Goal: Task Accomplishment & Management: Manage account settings

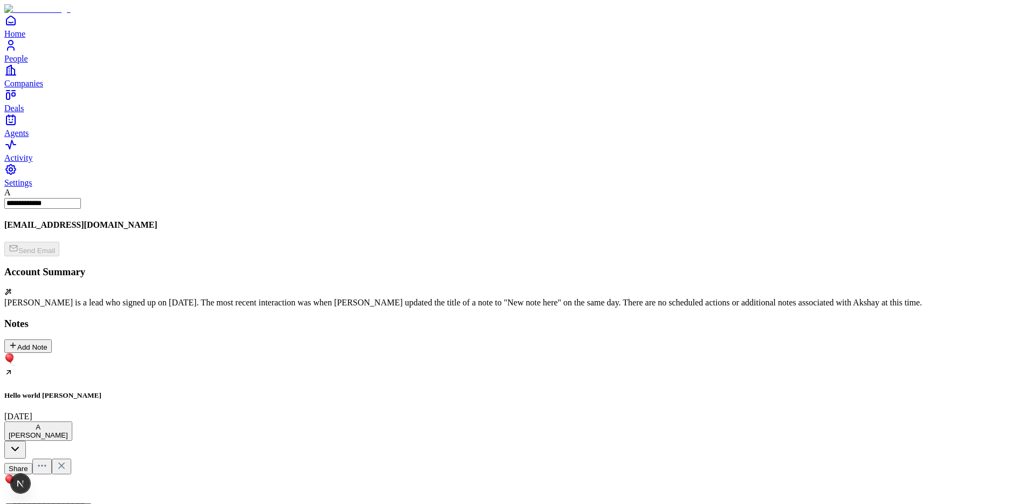
click at [64, 463] on icon at bounding box center [61, 465] width 5 height 5
click at [47, 341] on div "Add Note" at bounding box center [28, 346] width 39 height 10
click at [227, 421] on div "My new note August 11" at bounding box center [507, 455] width 1007 height 68
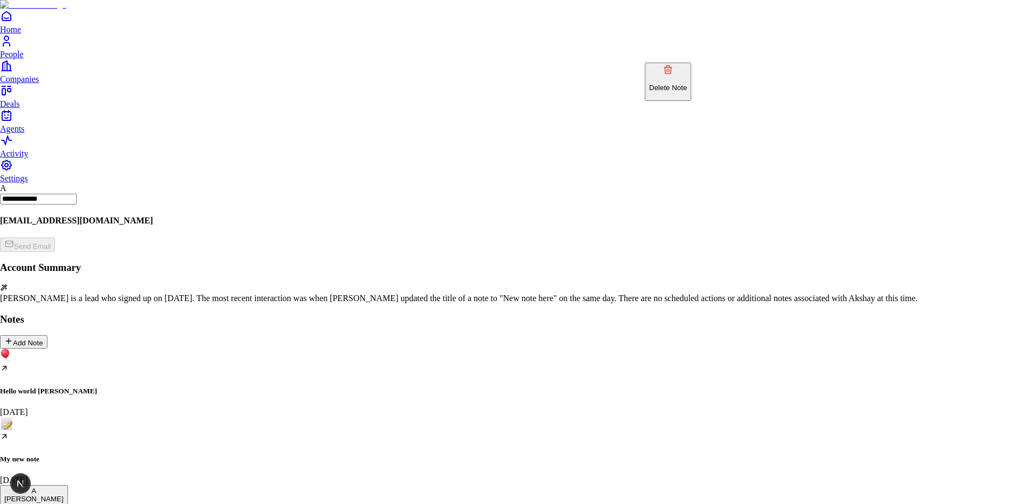
click at [690, 70] on button "Delete Note" at bounding box center [668, 82] width 46 height 38
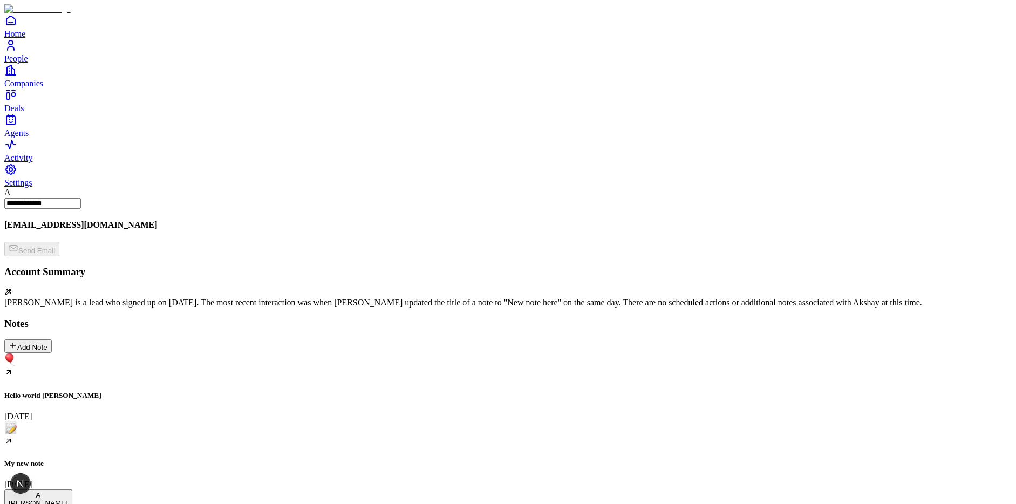
click at [228, 421] on div "My new note [DATE]" at bounding box center [507, 455] width 1007 height 68
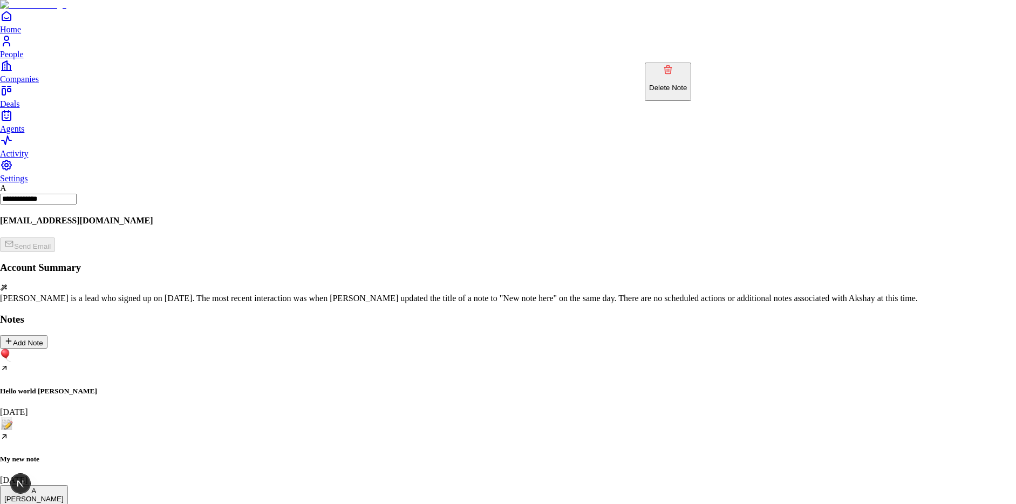
click at [687, 84] on p "Delete Note" at bounding box center [668, 88] width 38 height 8
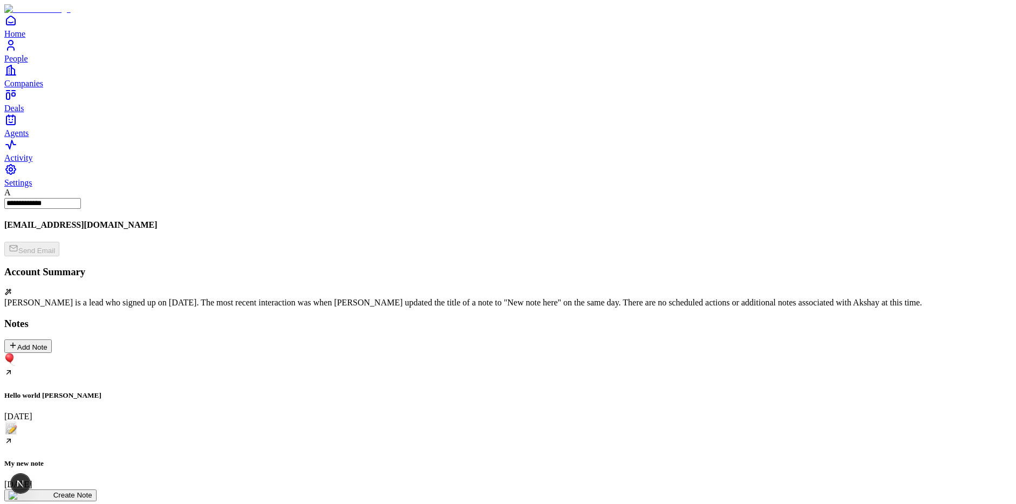
click at [47, 341] on div "Add Note" at bounding box center [28, 346] width 39 height 10
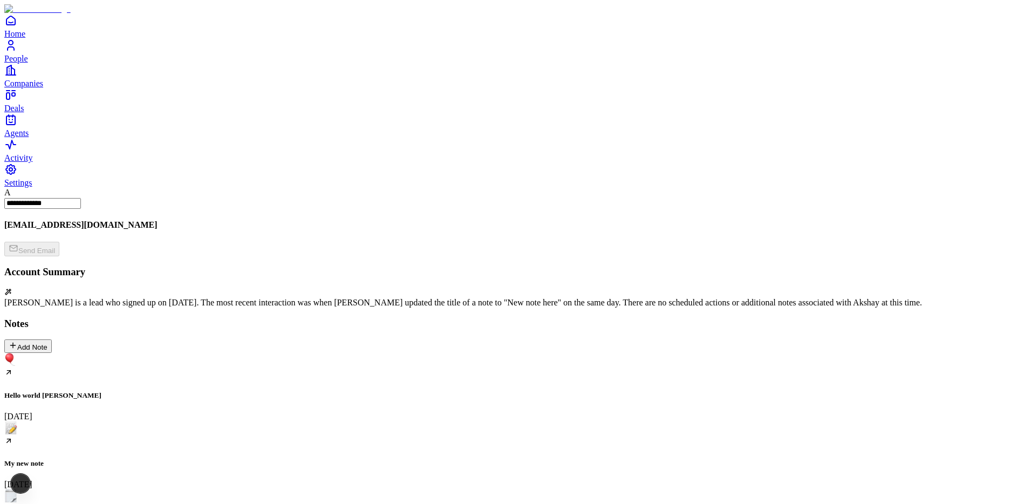
click at [47, 341] on div "Add Note" at bounding box center [28, 346] width 39 height 10
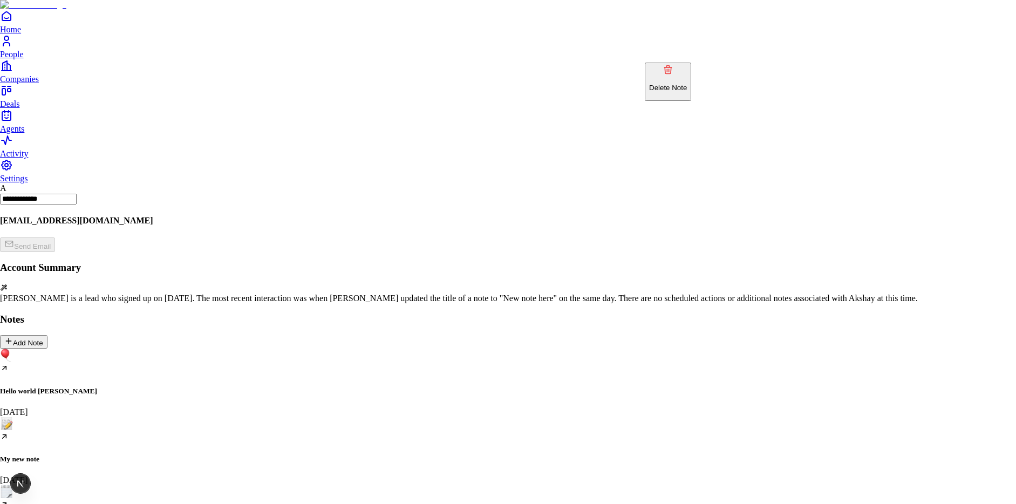
click at [687, 84] on p "Delete Note" at bounding box center [668, 88] width 38 height 8
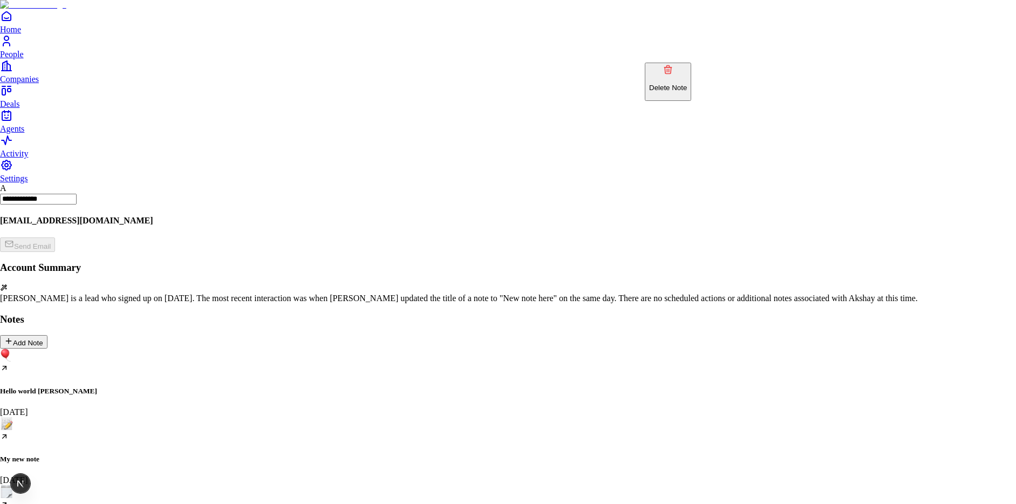
click at [685, 84] on p "Delete Note" at bounding box center [668, 88] width 38 height 8
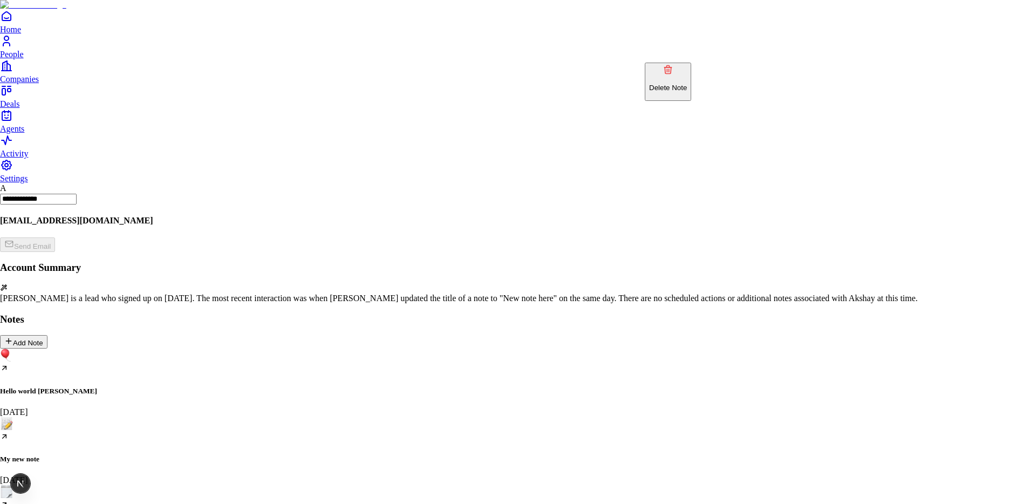
click at [680, 84] on p "Delete Note" at bounding box center [668, 88] width 38 height 8
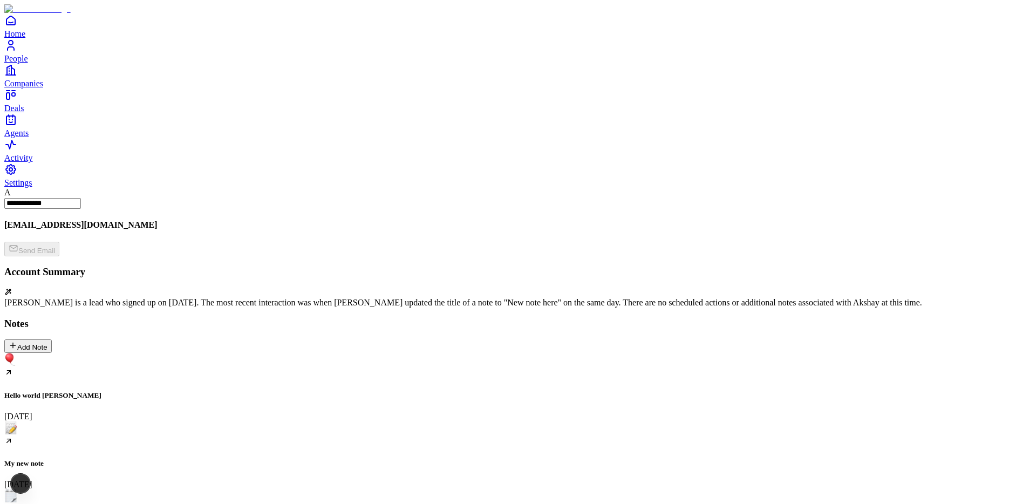
click at [330, 489] on div "[DATE]" at bounding box center [507, 512] width 1007 height 47
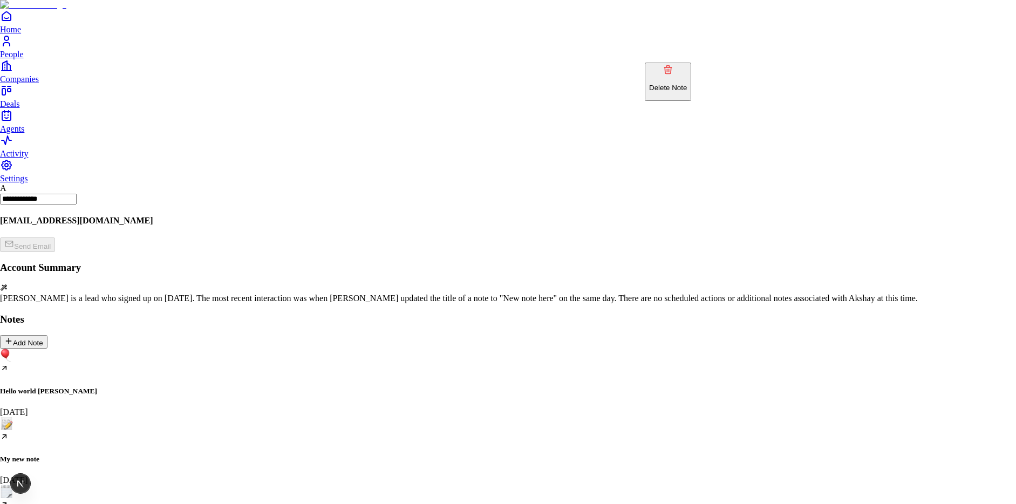
click at [687, 84] on p "Delete Note" at bounding box center [668, 88] width 38 height 8
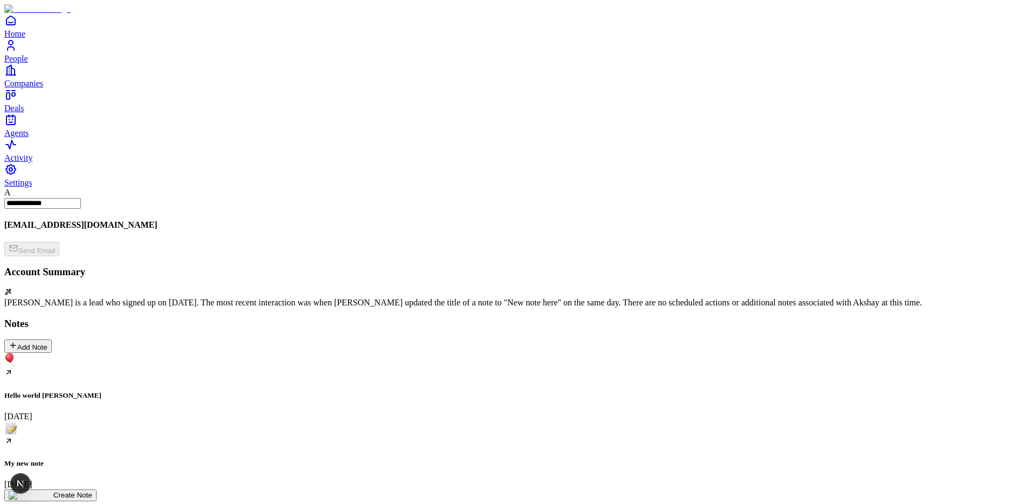
click at [47, 341] on div "Add Note" at bounding box center [28, 346] width 39 height 10
click at [308, 489] on div "[DATE]" at bounding box center [507, 512] width 1007 height 47
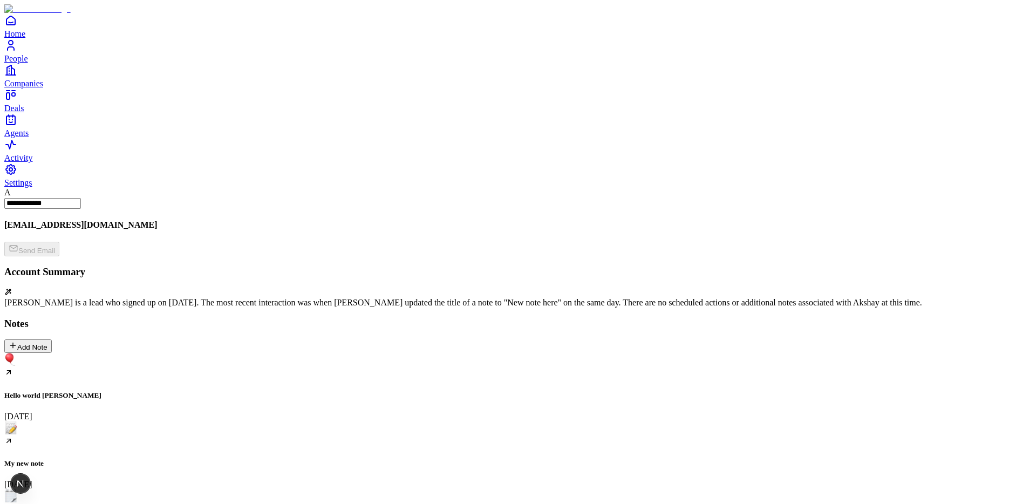
click at [94, 353] on div "Hello world [PERSON_NAME] [DATE]" at bounding box center [507, 387] width 1007 height 68
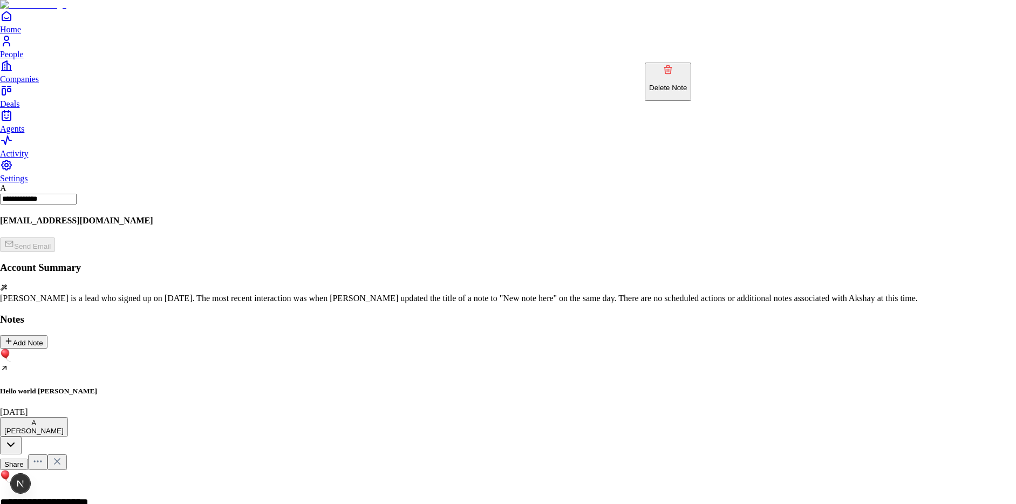
click at [684, 84] on p "Delete Note" at bounding box center [668, 88] width 38 height 8
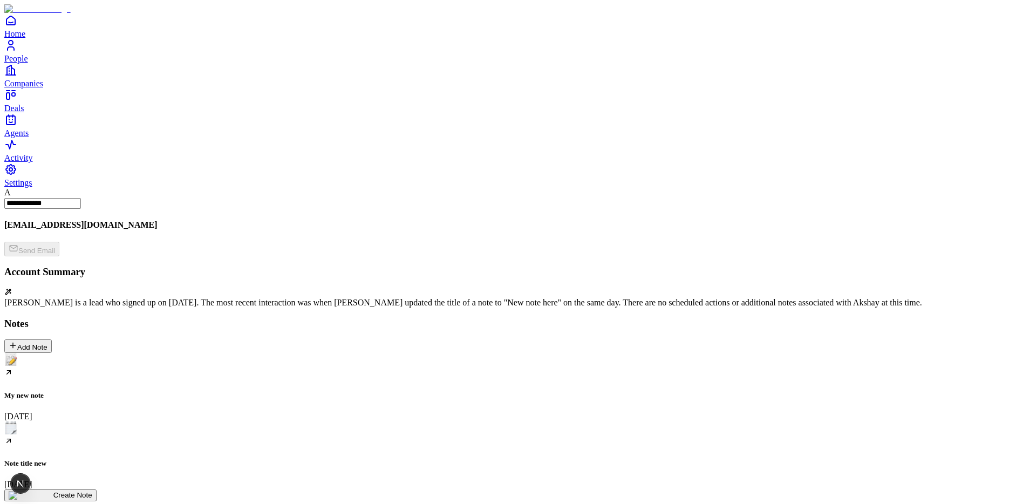
click at [111, 353] on div "My new note August 11" at bounding box center [507, 387] width 1007 height 68
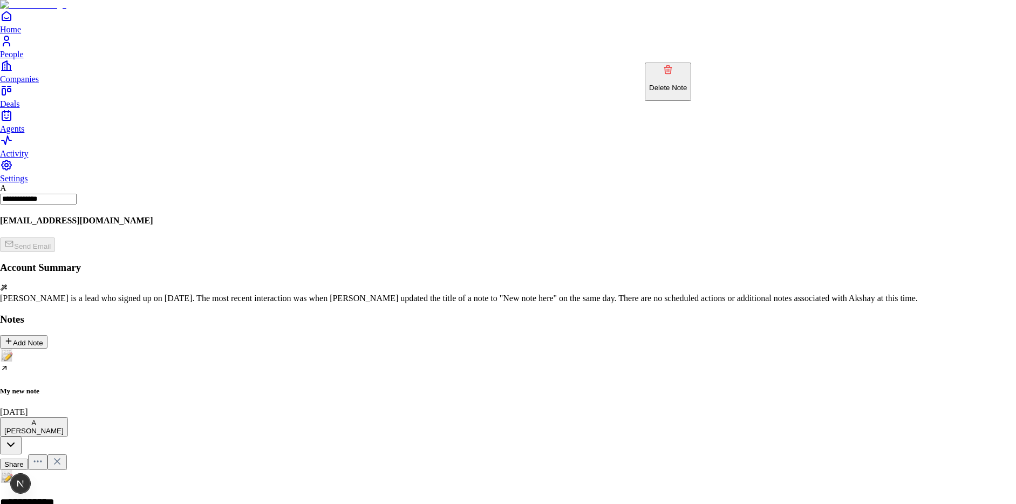
click at [687, 84] on p "Delete Note" at bounding box center [668, 88] width 38 height 8
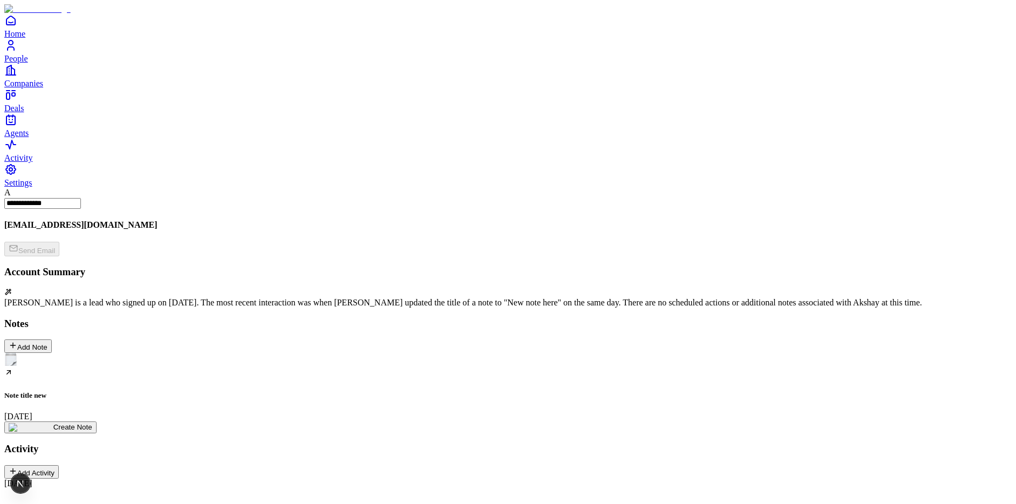
click at [96, 353] on div "Note title new August 11" at bounding box center [507, 387] width 1007 height 68
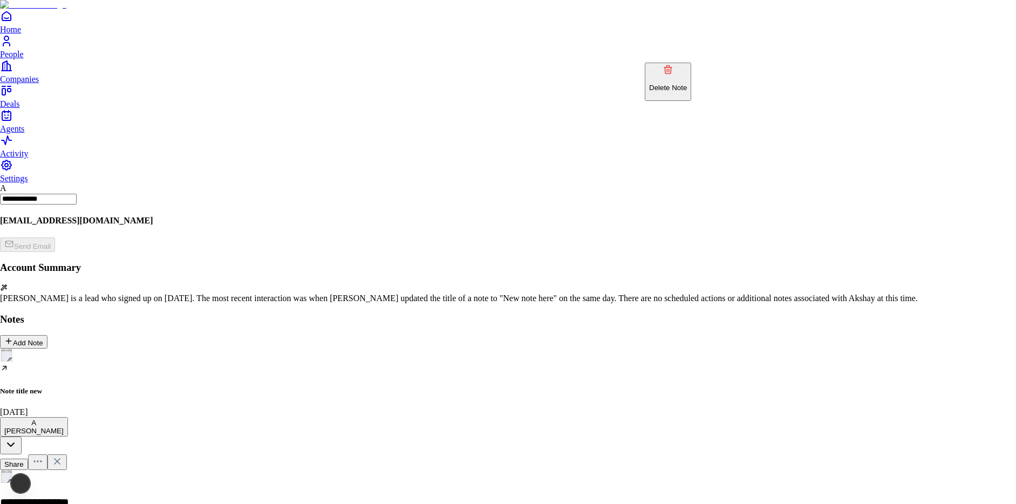
click at [685, 84] on p "Delete Note" at bounding box center [668, 88] width 38 height 8
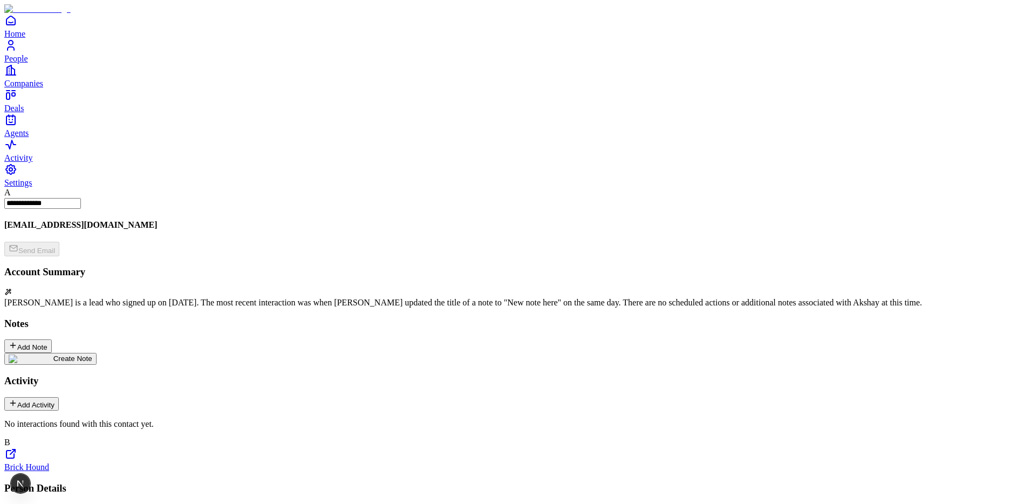
click at [53, 354] on img at bounding box center [31, 358] width 45 height 9
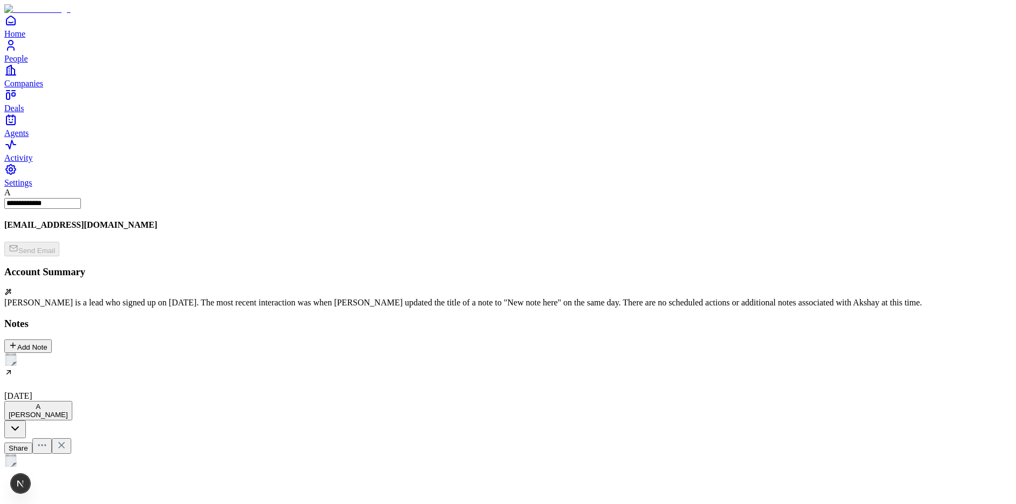
click at [371, 479] on h2 at bounding box center [507, 486] width 1007 height 14
click at [64, 463] on icon at bounding box center [61, 465] width 5 height 5
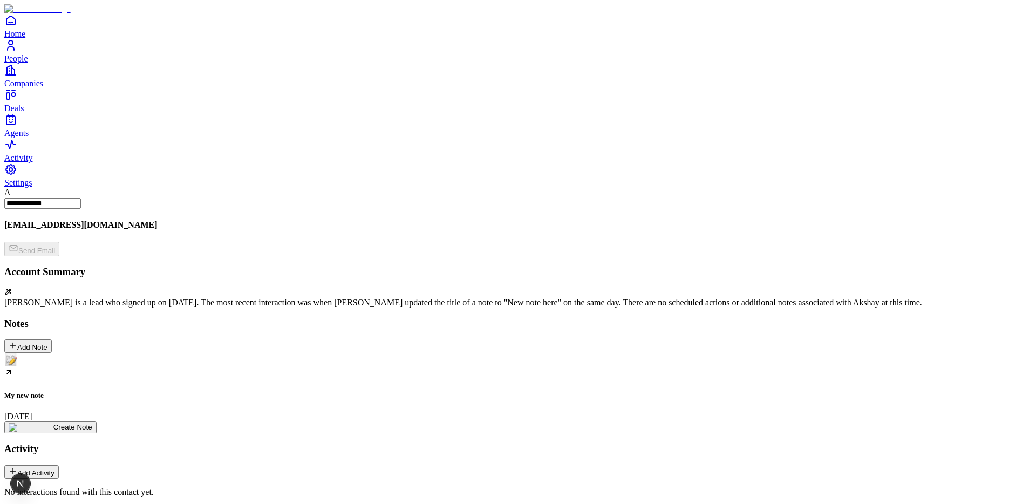
click at [293, 353] on div "My new note [DATE] Create Note" at bounding box center [507, 393] width 1007 height 80
click at [115, 353] on div "My new note [DATE]" at bounding box center [507, 387] width 1007 height 68
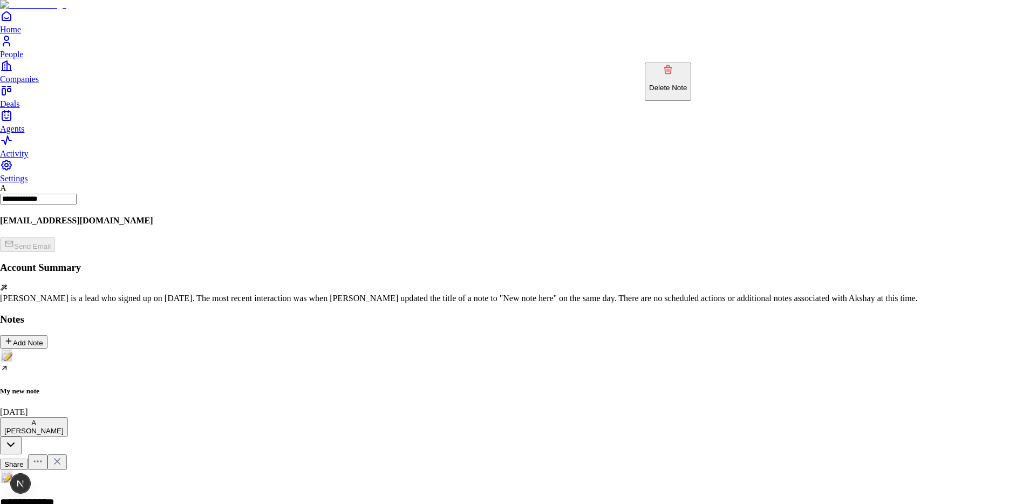
click at [687, 84] on p "Delete Note" at bounding box center [668, 88] width 38 height 8
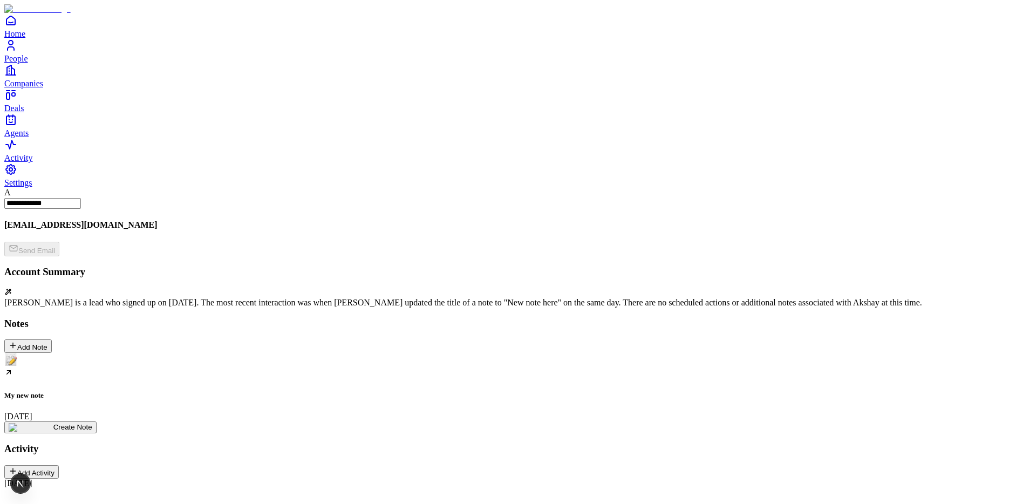
scroll to position [50, 0]
click at [123, 353] on div "My new note August 11" at bounding box center [507, 387] width 1007 height 68
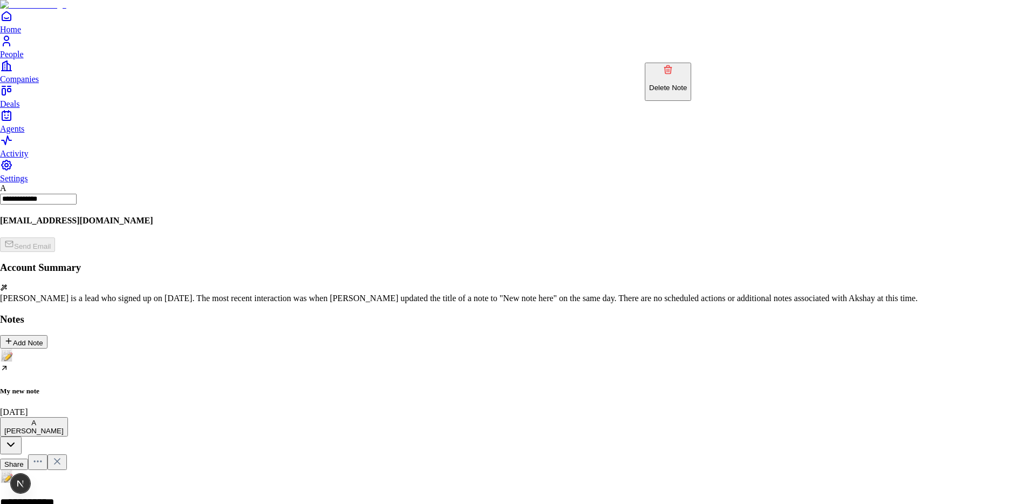
click at [679, 84] on p "Delete Note" at bounding box center [668, 88] width 38 height 8
